Goal: Check status: Check status

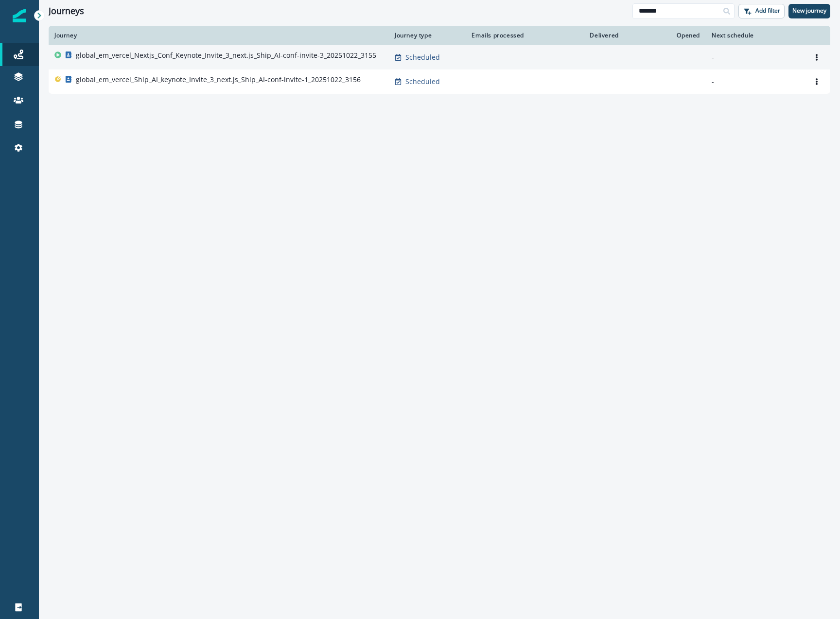
type input "*******"
click at [227, 60] on p "global_em_vercel_Nextjs_Conf_Keynote_Invite_3_next.js_Ship_AI-conf-invite-3_202…" at bounding box center [226, 56] width 300 height 10
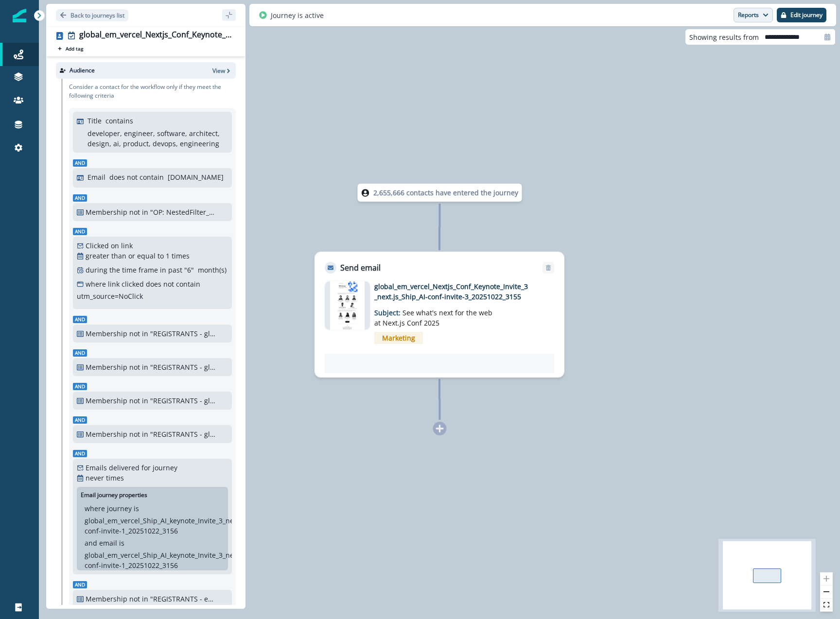
click at [757, 13] on button "Reports" at bounding box center [752, 15] width 39 height 15
click at [699, 37] on p "Email Report" at bounding box center [700, 40] width 47 height 12
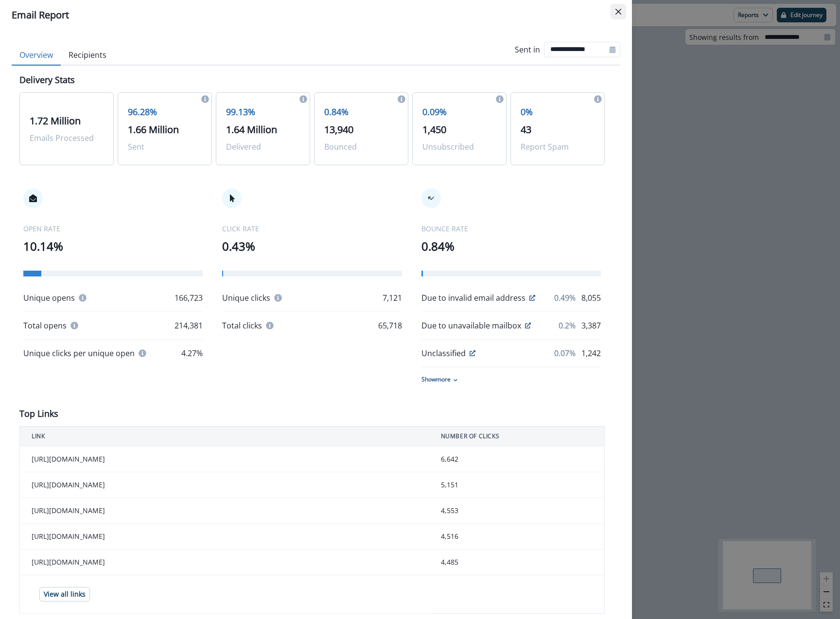
click at [618, 9] on icon "Close" at bounding box center [618, 12] width 6 height 6
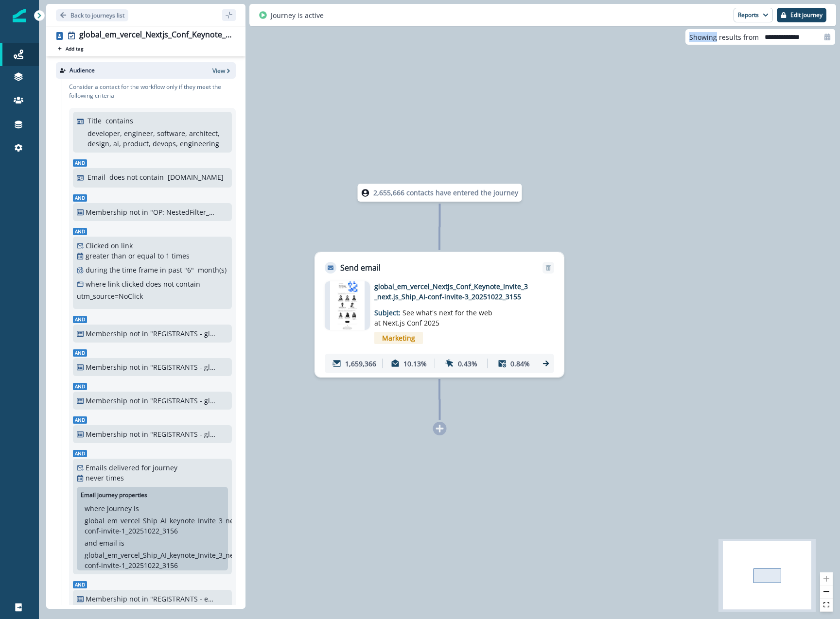
click at [618, 8] on div "Journey is active Reports Email Report Journey Member Report Edit journey" at bounding box center [542, 15] width 587 height 22
click at [577, 125] on div "2,655,666 contacts have entered the journey Send email Email asset changed, jou…" at bounding box center [439, 309] width 801 height 619
click at [509, 137] on div "2,655,666 contacts have entered the journey Send email Email asset changed, jou…" at bounding box center [439, 309] width 801 height 619
